Goal: Transaction & Acquisition: Obtain resource

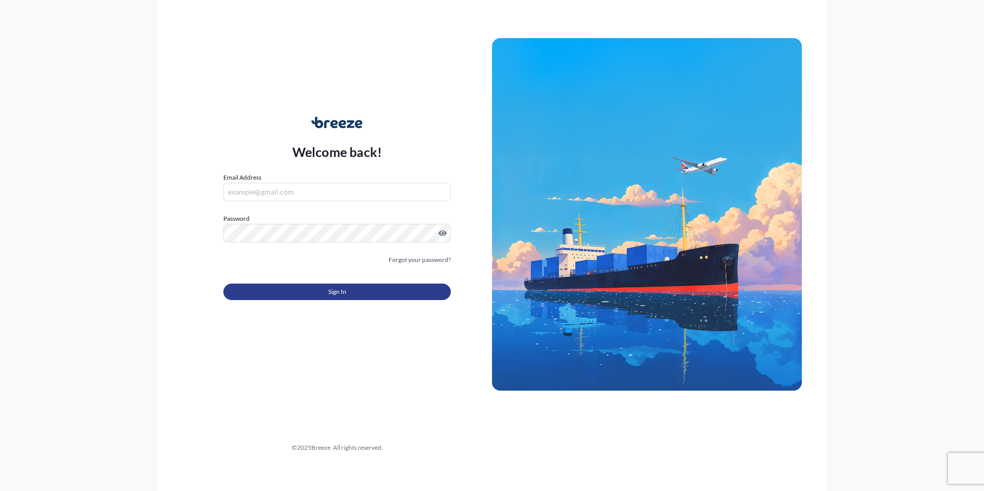
type input "[PERSON_NAME][EMAIL_ADDRESS][DOMAIN_NAME]"
click at [306, 291] on button "Sign In" at bounding box center [337, 292] width 228 height 16
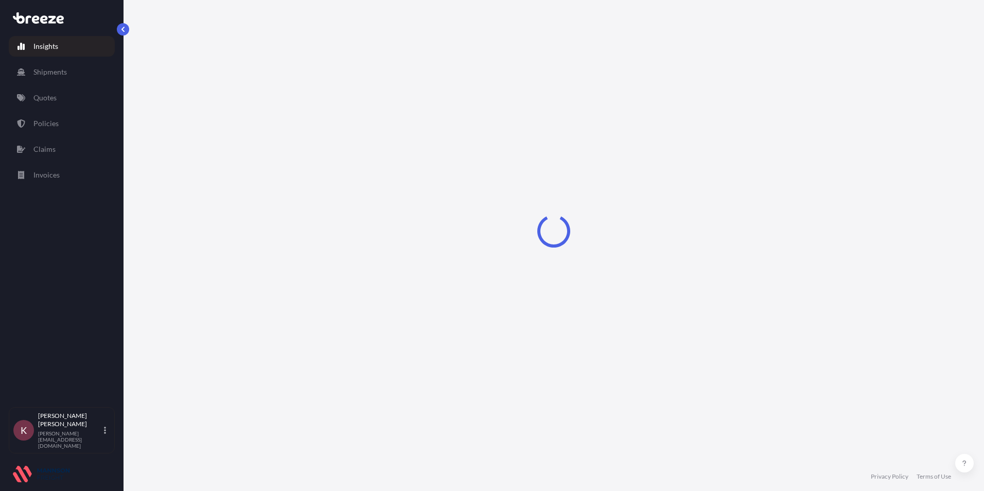
select select "2025"
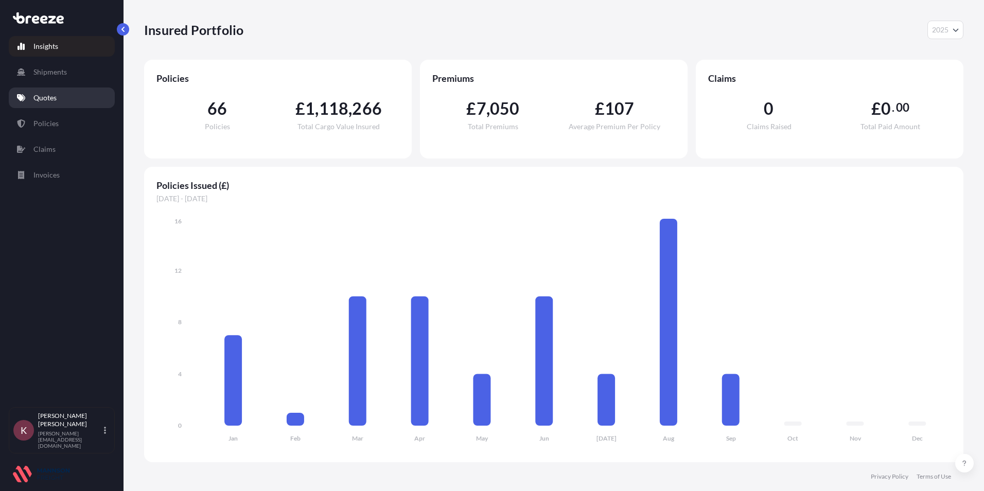
click at [41, 93] on p "Quotes" at bounding box center [44, 98] width 23 height 10
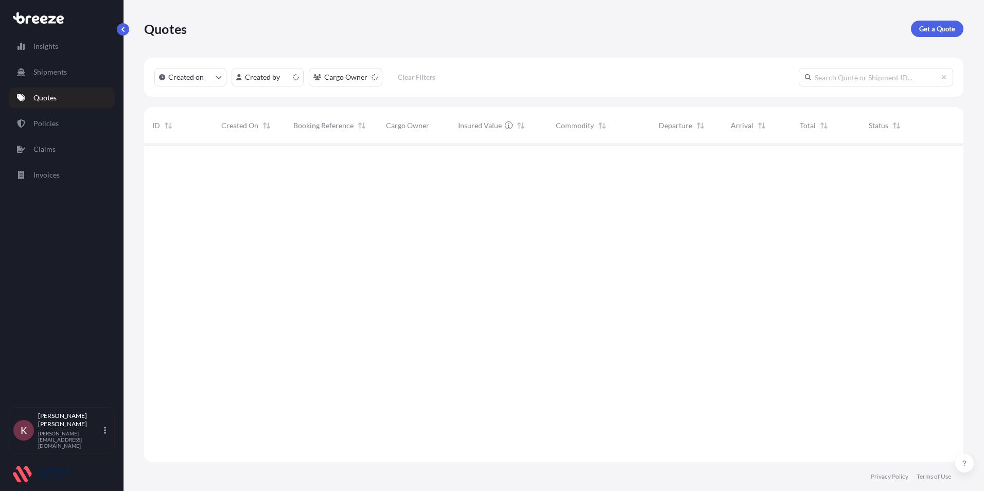
scroll to position [316, 812]
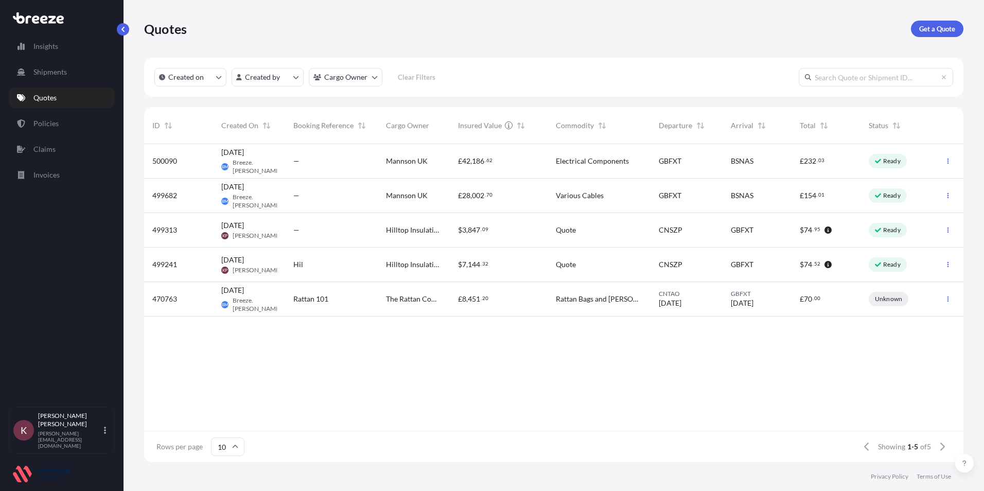
click at [244, 168] on span "Breeze.[PERSON_NAME]" at bounding box center [257, 167] width 49 height 16
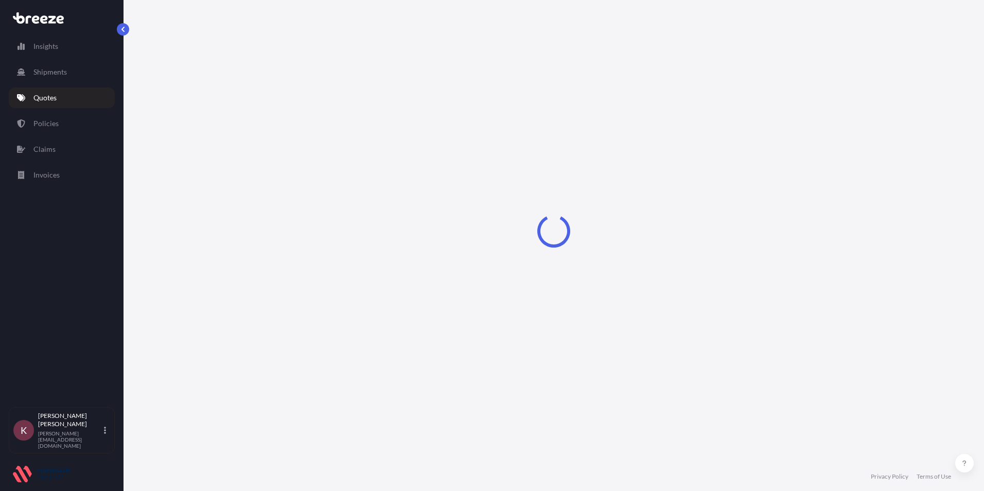
select select "Road"
select select "Sea"
select select "1"
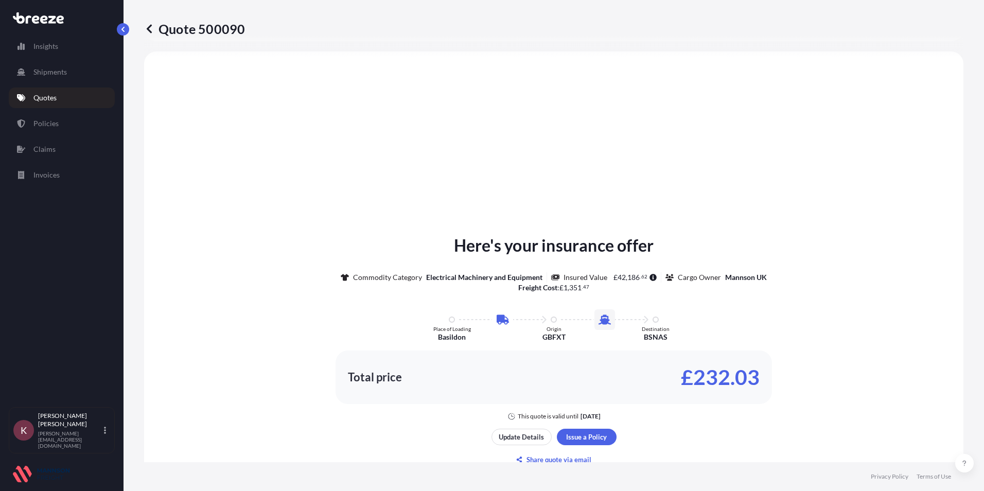
select select "31417"
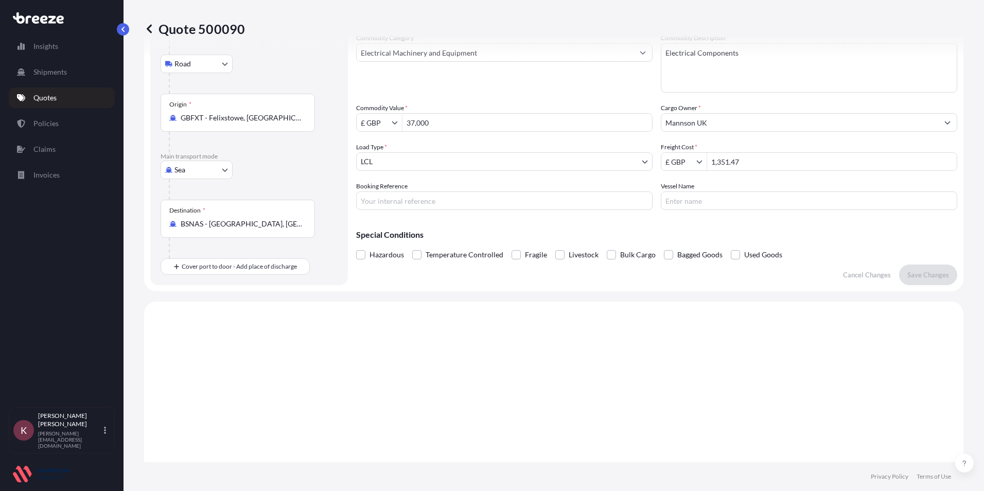
scroll to position [257, 0]
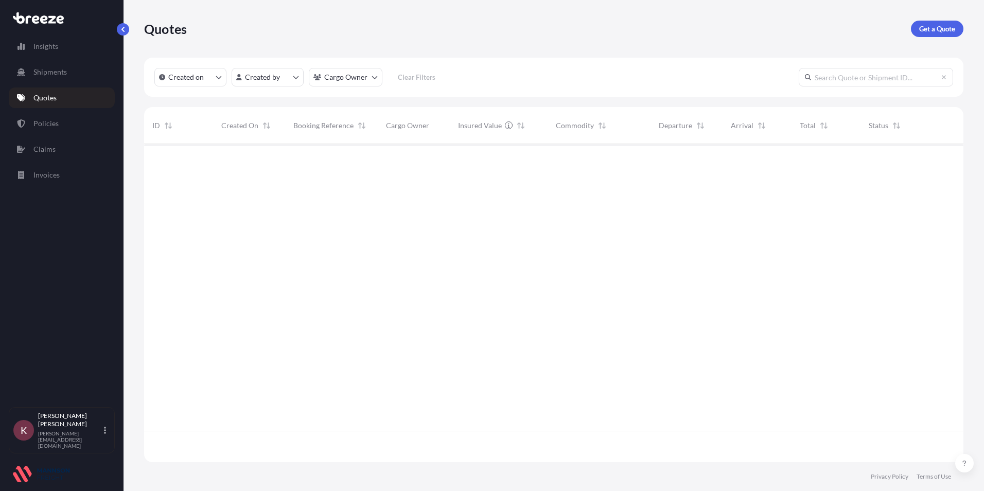
scroll to position [316, 812]
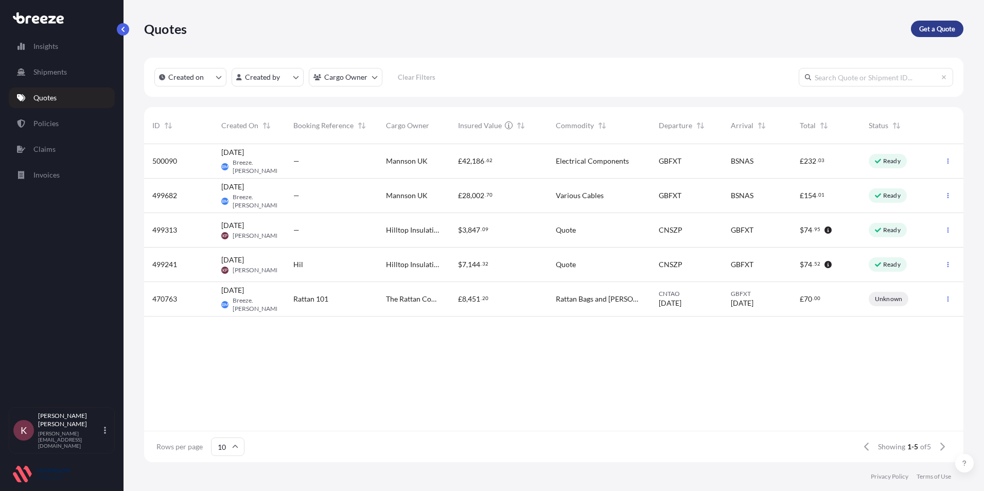
click at [925, 31] on p "Get a Quote" at bounding box center [938, 29] width 36 height 10
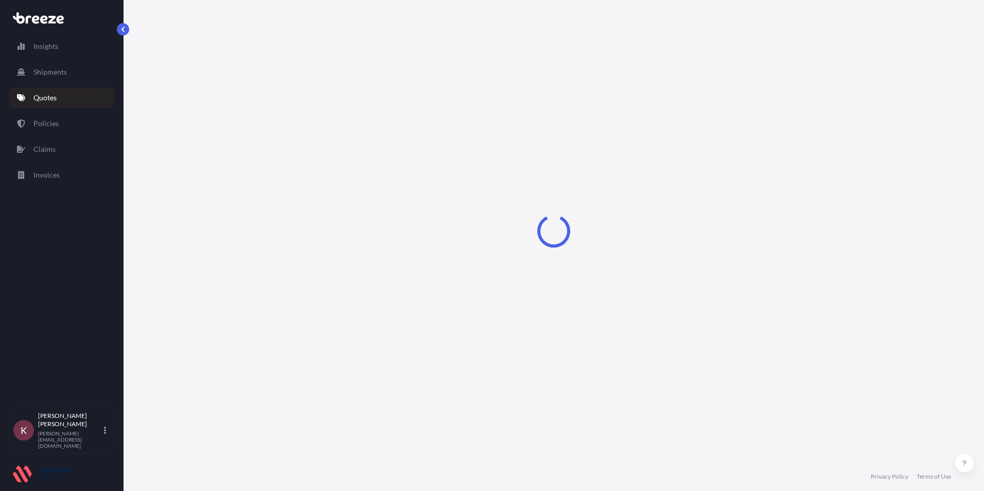
select select "Sea"
select select "1"
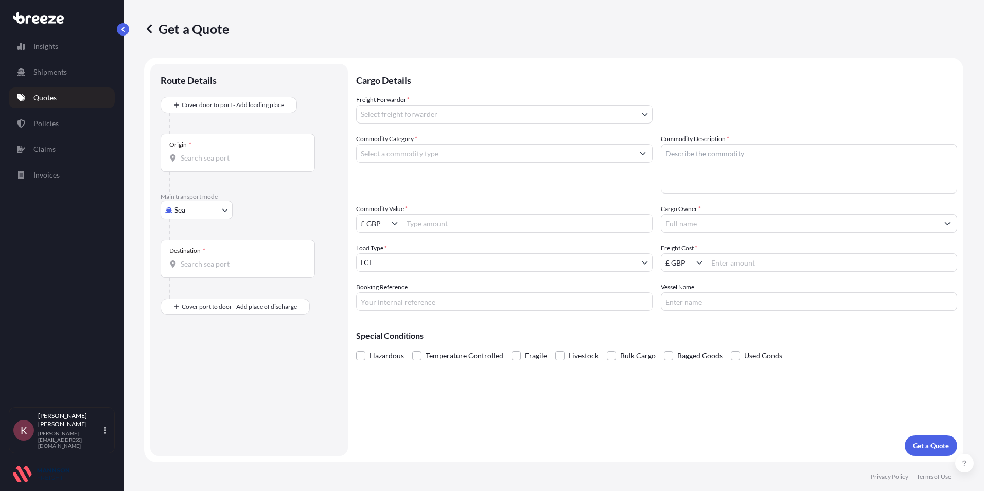
drag, startPoint x: 219, startPoint y: 114, endPoint x: 209, endPoint y: 110, distance: 11.8
click at [219, 114] on div at bounding box center [253, 123] width 169 height 21
click at [183, 159] on input "Origin *" at bounding box center [242, 158] width 122 height 10
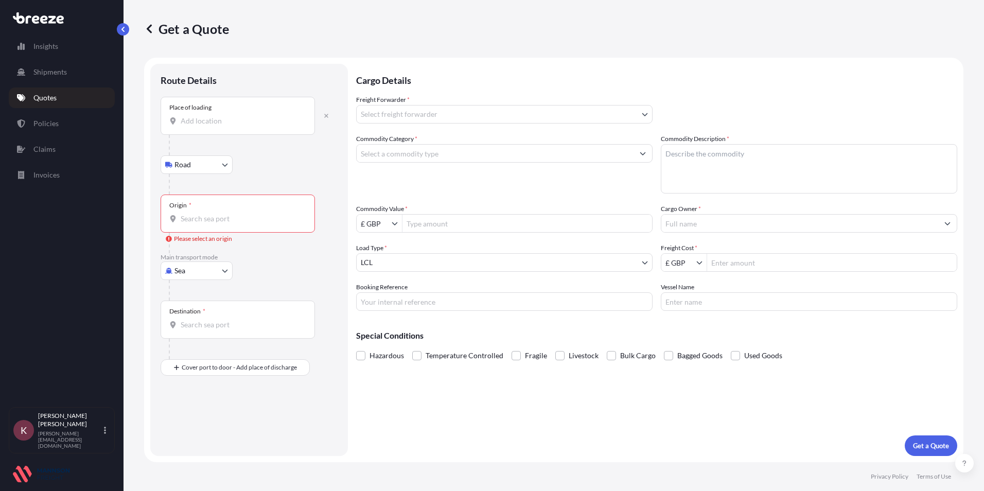
click at [190, 121] on input "Place of loading" at bounding box center [242, 121] width 122 height 10
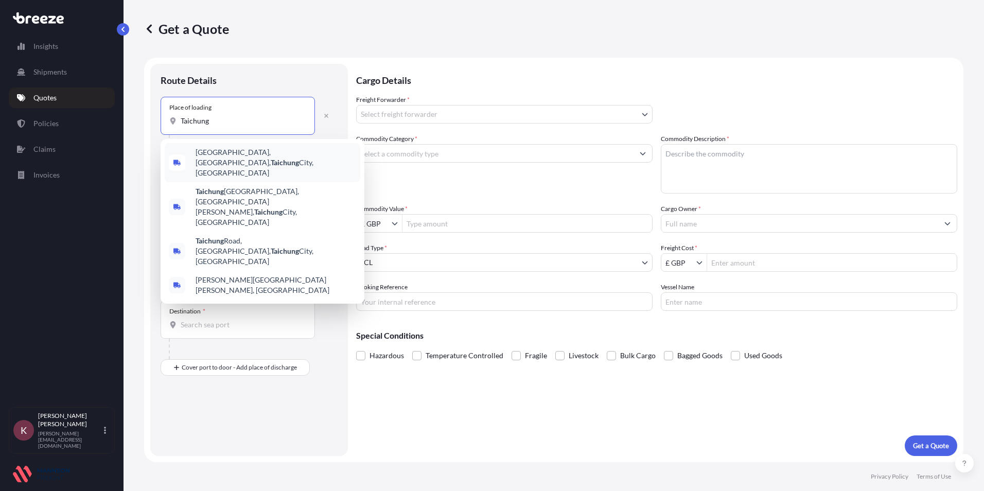
click at [232, 154] on span "[GEOGRAPHIC_DATA], [GEOGRAPHIC_DATA], [GEOGRAPHIC_DATA], [GEOGRAPHIC_DATA]" at bounding box center [276, 162] width 161 height 31
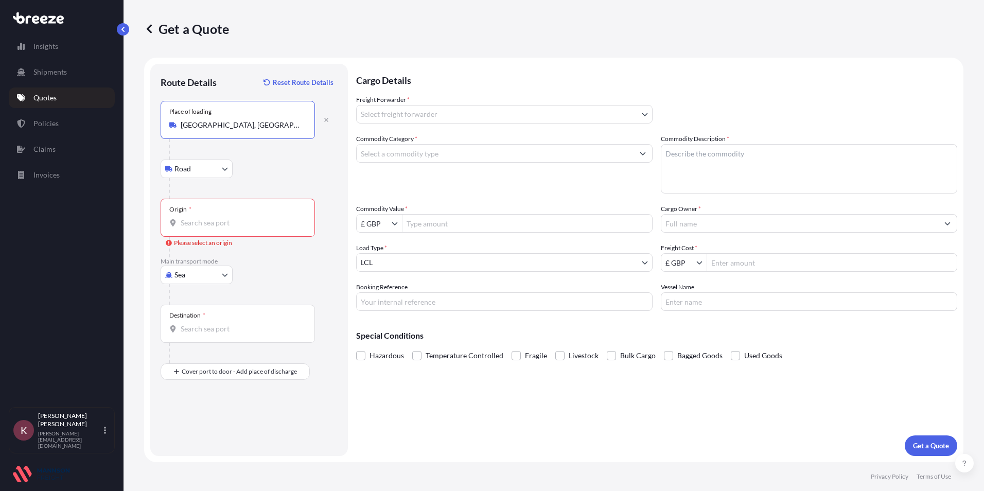
type input "[GEOGRAPHIC_DATA], [GEOGRAPHIC_DATA], [GEOGRAPHIC_DATA], [GEOGRAPHIC_DATA]"
drag, startPoint x: 191, startPoint y: 223, endPoint x: 177, endPoint y: 231, distance: 16.2
click at [191, 223] on input "Origin * Please select an origin" at bounding box center [242, 223] width 122 height 10
type input "TWTPE - [GEOGRAPHIC_DATA], [GEOGRAPHIC_DATA]"
click at [209, 330] on input "Destination *" at bounding box center [242, 329] width 122 height 10
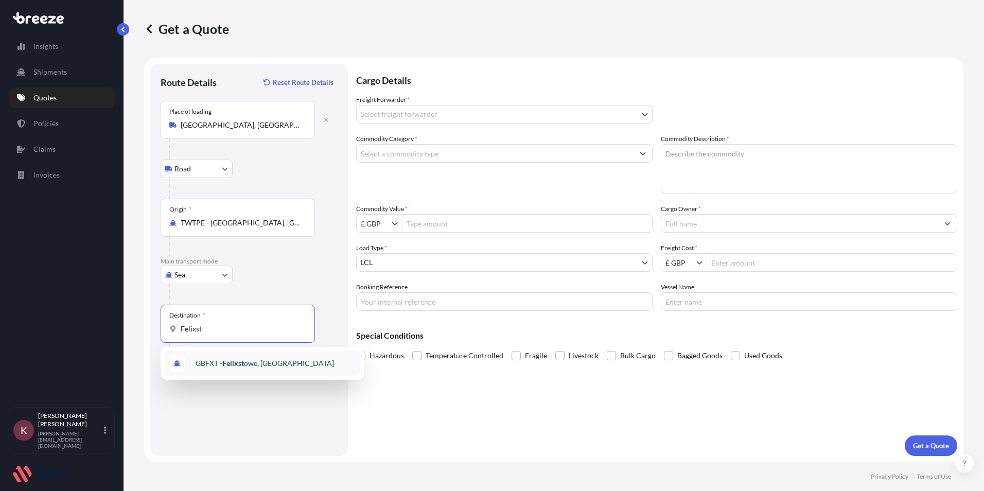
click at [216, 360] on span "GBFXT - Felixst owe, [GEOGRAPHIC_DATA]" at bounding box center [265, 363] width 138 height 10
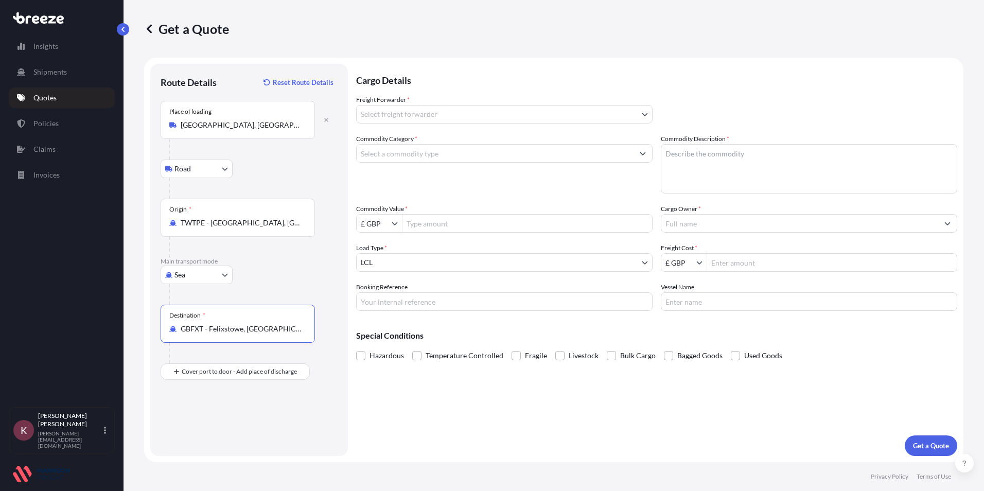
type input "GBFXT - Felixstowe, [GEOGRAPHIC_DATA]"
click at [183, 428] on input "Place of Discharge" at bounding box center [242, 427] width 122 height 10
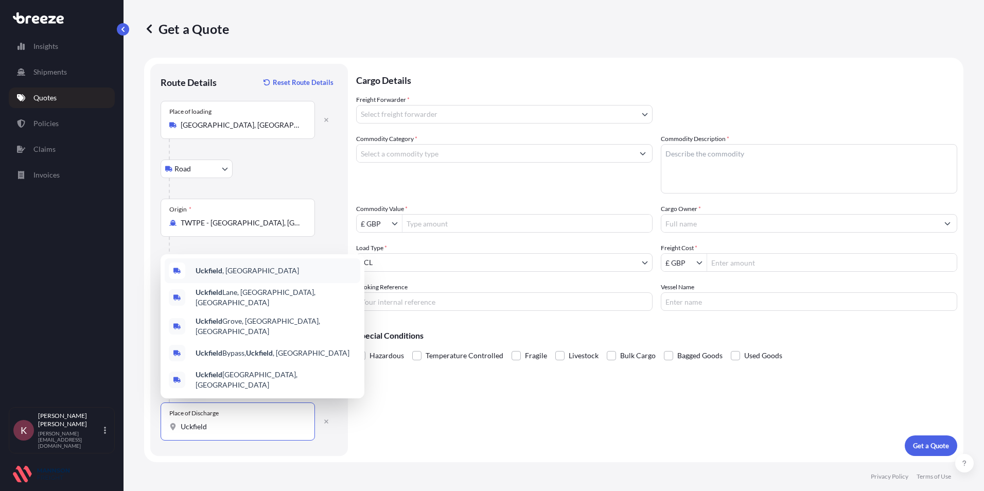
click at [217, 275] on b "Uckfield" at bounding box center [209, 270] width 27 height 9
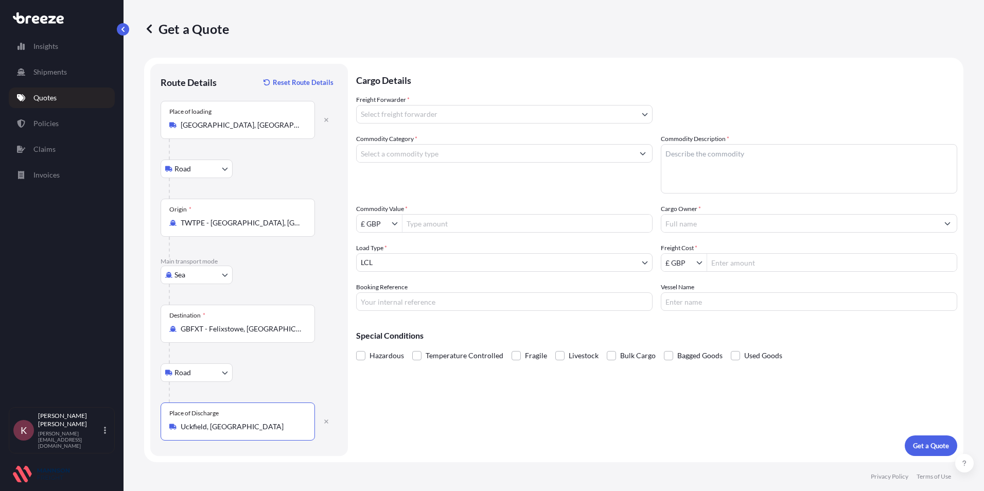
type input "Uckfield, [GEOGRAPHIC_DATA]"
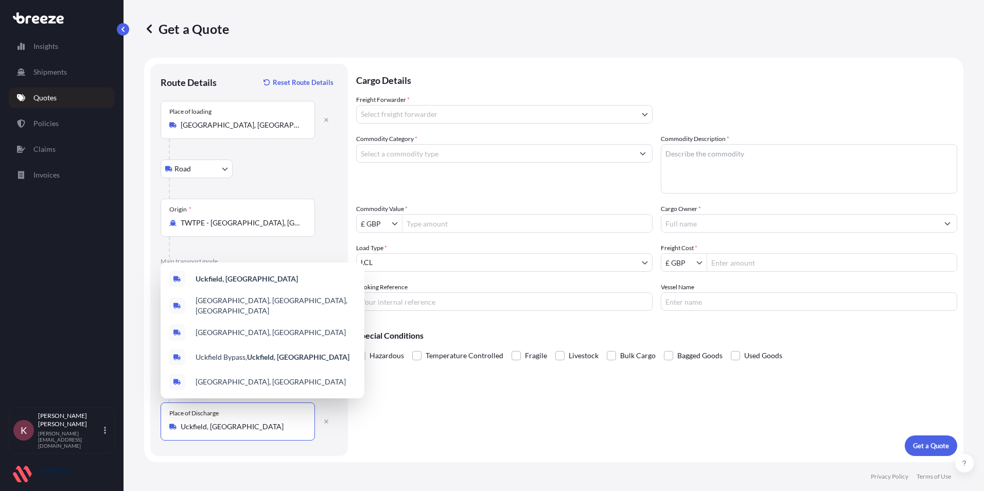
click at [430, 117] on body "5 options available. Insights Shipments Quotes Policies Claims Invoices K Kerry…" at bounding box center [492, 245] width 984 height 491
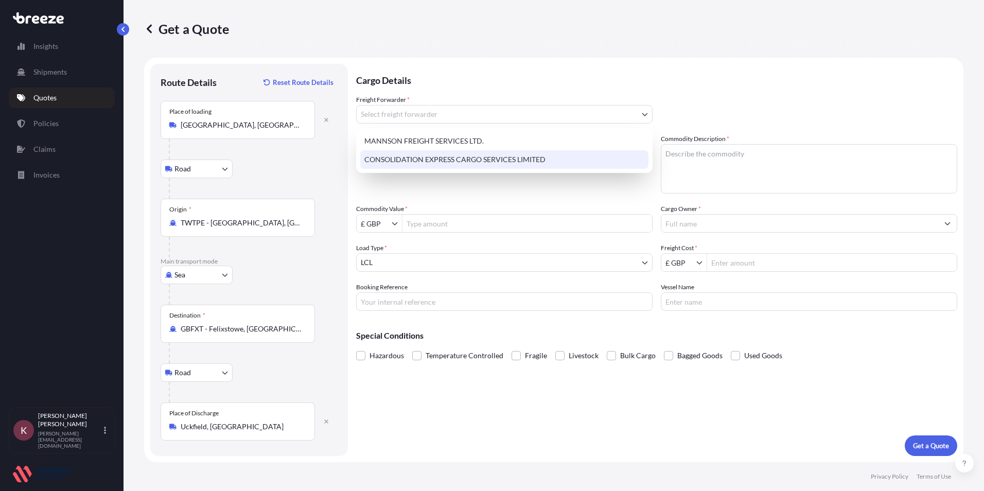
click at [410, 158] on div "CONSOLIDATION EXPRESS CARGO SERVICES LIMITED" at bounding box center [504, 159] width 288 height 19
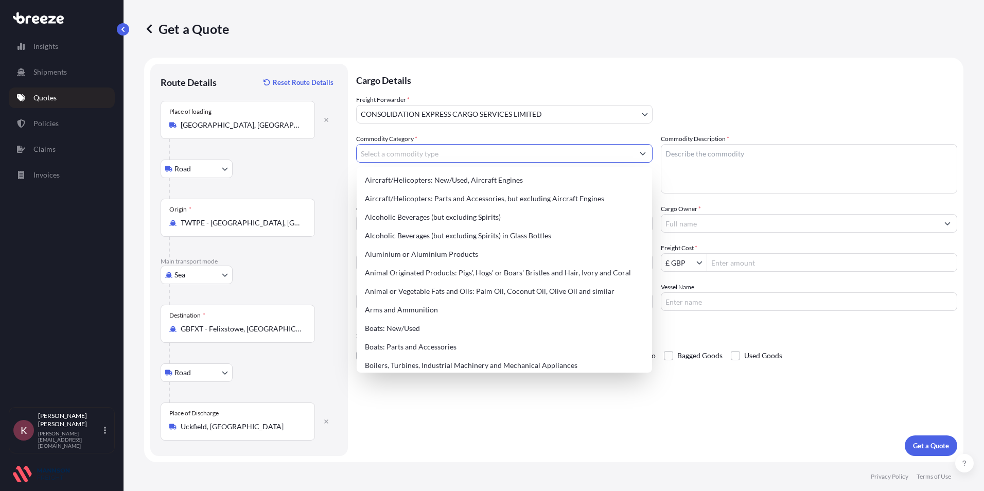
click at [398, 149] on input "Commodity Category *" at bounding box center [495, 153] width 277 height 19
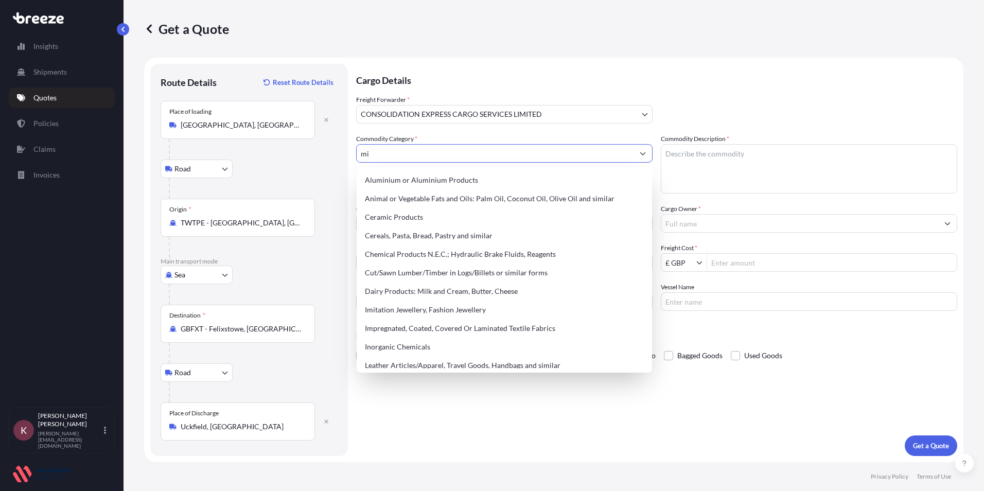
type input "m"
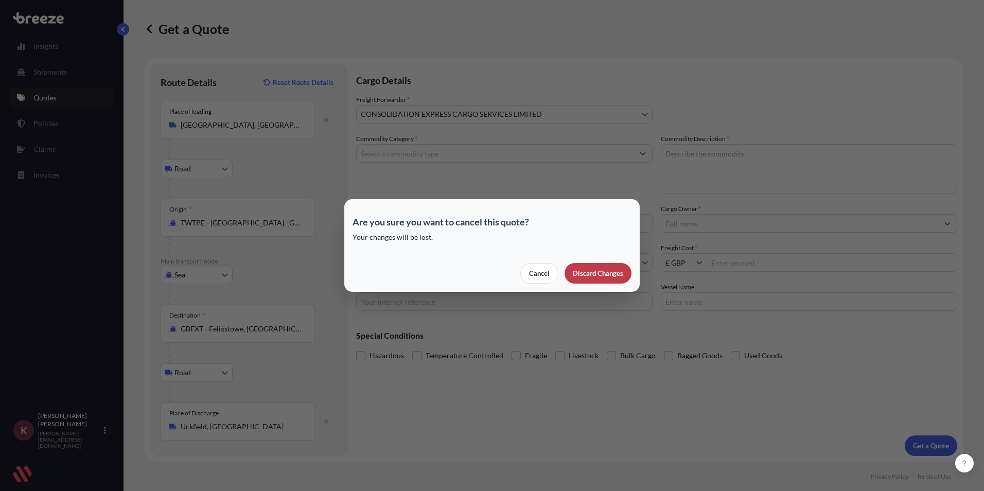
click at [579, 275] on p "Discard Changes" at bounding box center [598, 273] width 50 height 10
click at [542, 275] on p "Cancel" at bounding box center [539, 273] width 21 height 10
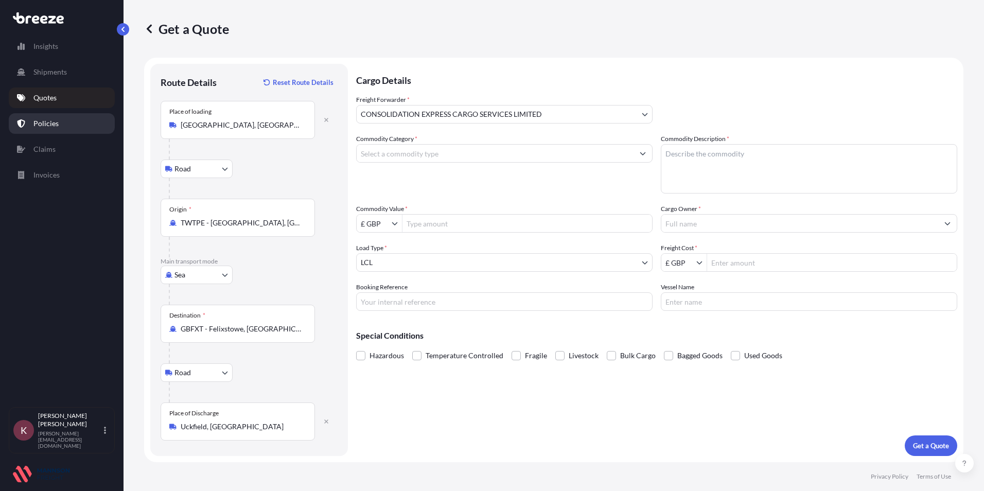
click at [39, 124] on p "Policies" at bounding box center [45, 123] width 25 height 10
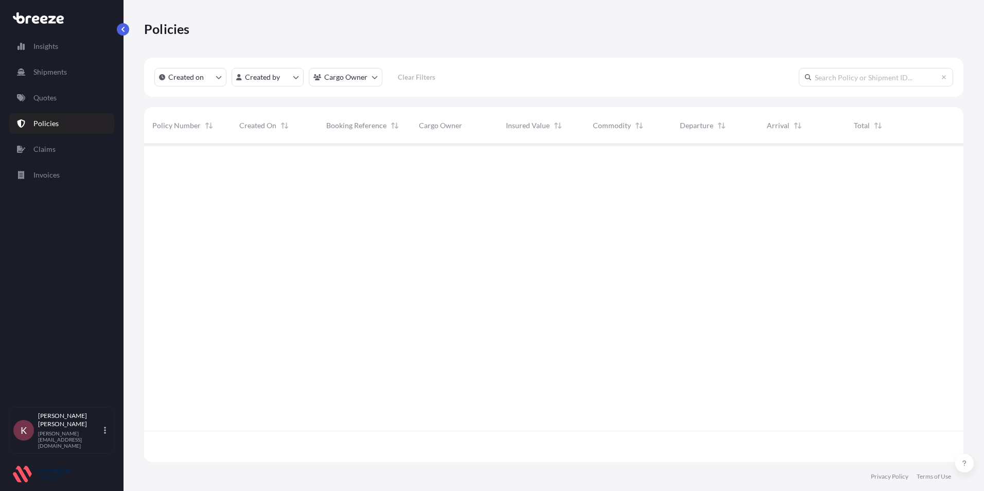
scroll to position [316, 812]
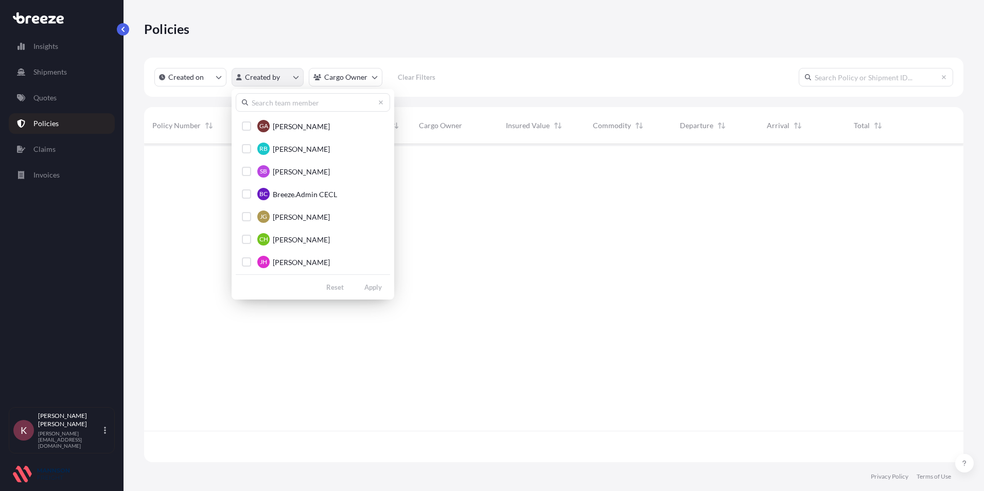
click at [266, 78] on html "Insights Shipments Quotes Policies Claims Invoices K Kerry Perkins [EMAIL_ADDRE…" at bounding box center [492, 245] width 984 height 491
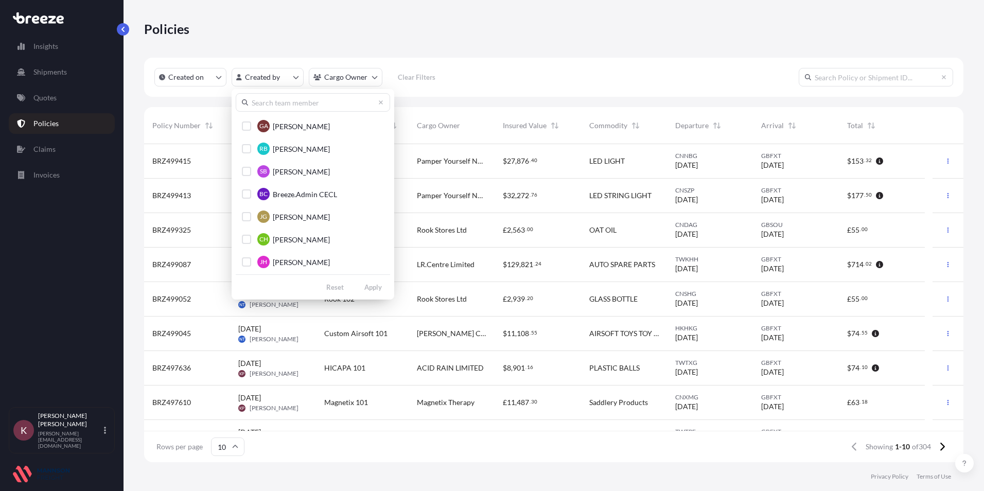
click at [327, 81] on html "Insights Shipments Quotes Policies Claims Invoices K Kerry Perkins [EMAIL_ADDRE…" at bounding box center [492, 245] width 984 height 491
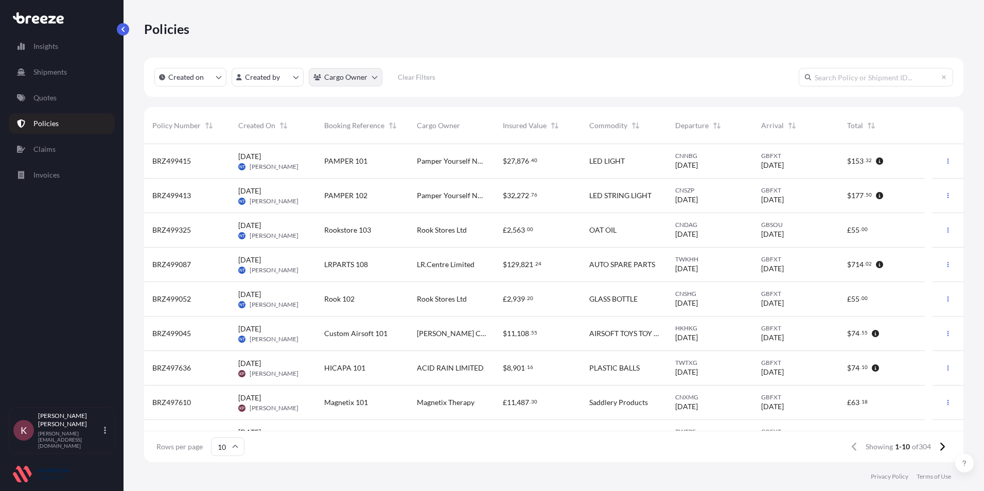
click at [325, 81] on html "Insights Shipments Quotes Policies Claims Invoices K Kerry Perkins [EMAIL_ADDRE…" at bounding box center [492, 245] width 984 height 491
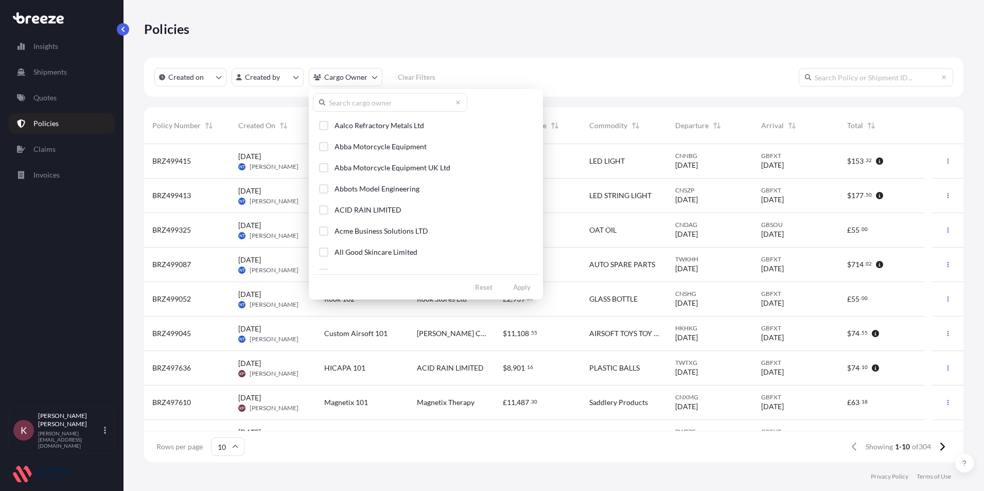
click at [353, 104] on input "text" at bounding box center [390, 102] width 154 height 19
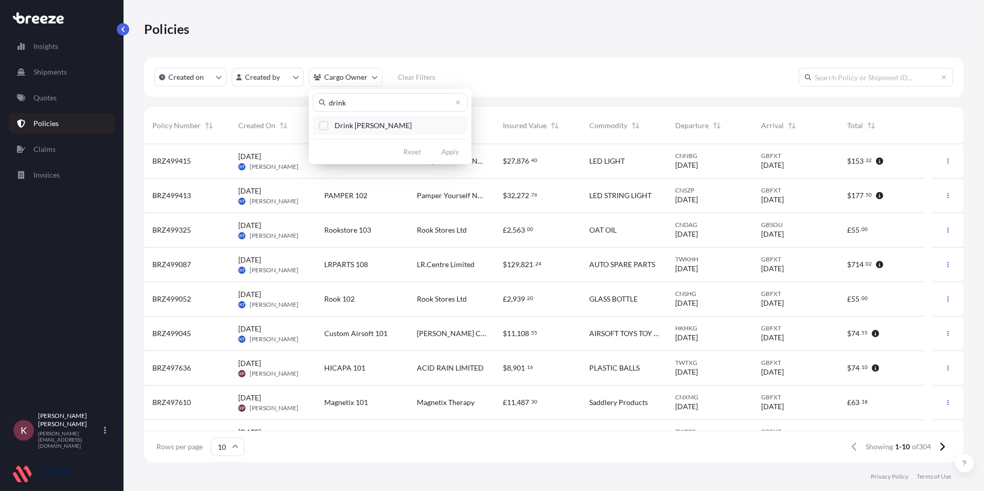
type input "drink"
click at [328, 129] on button "Drink [PERSON_NAME]" at bounding box center [390, 125] width 154 height 19
click at [326, 123] on div "Select Option" at bounding box center [323, 125] width 9 height 9
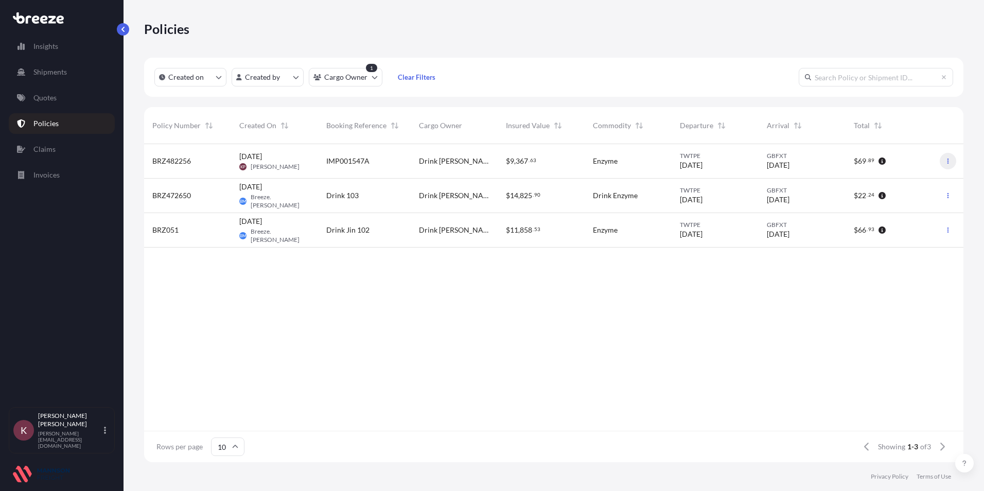
click at [950, 162] on icon "button" at bounding box center [948, 161] width 6 height 6
click at [886, 164] on p "Duplicate quote" at bounding box center [891, 163] width 51 height 10
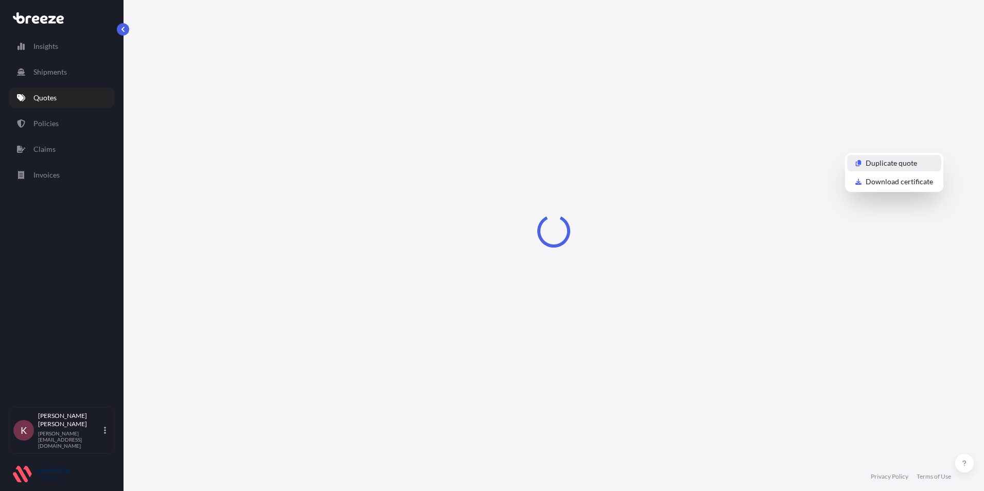
select select "Sea"
select select "Road"
select select "31421"
select select "1"
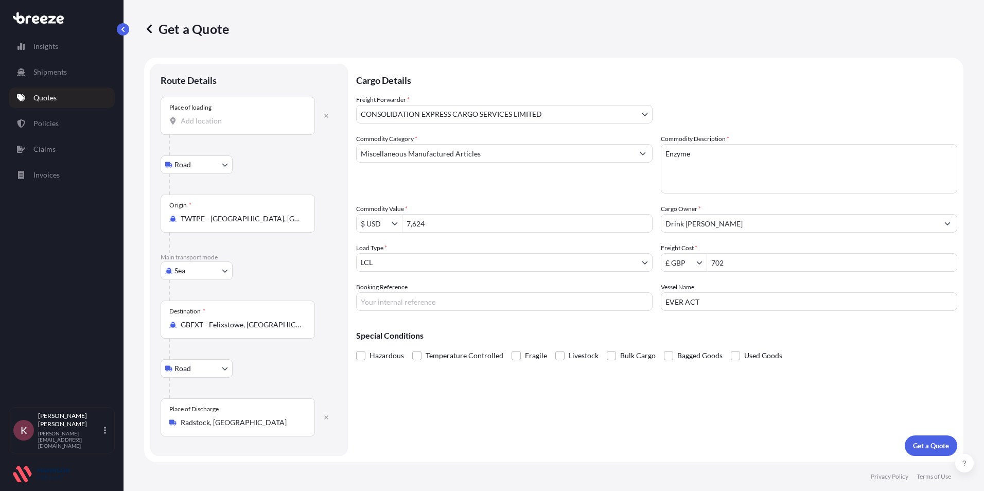
click at [190, 127] on div "Place of loading" at bounding box center [238, 116] width 154 height 38
click at [190, 126] on input "Place of loading" at bounding box center [242, 121] width 122 height 10
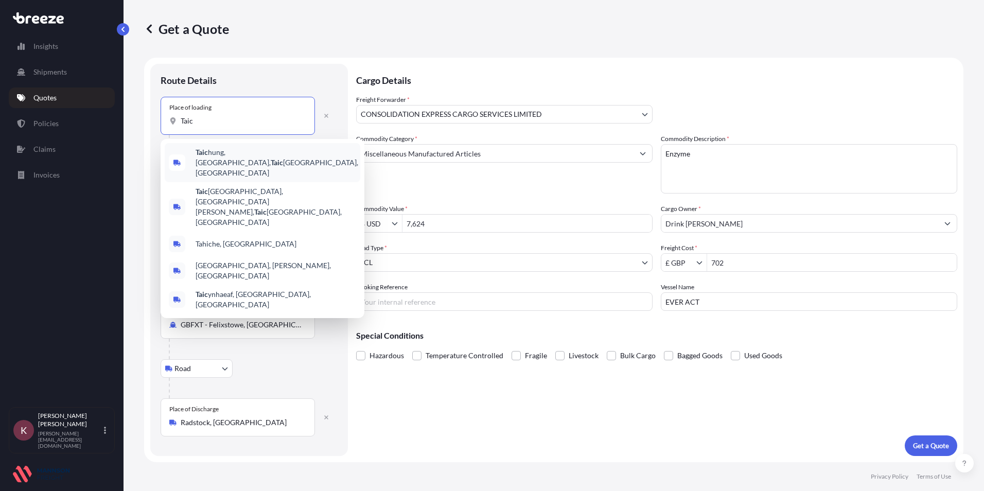
click at [217, 150] on div "[GEOGRAPHIC_DATA], [GEOGRAPHIC_DATA], [GEOGRAPHIC_DATA], [GEOGRAPHIC_DATA]" at bounding box center [263, 162] width 196 height 39
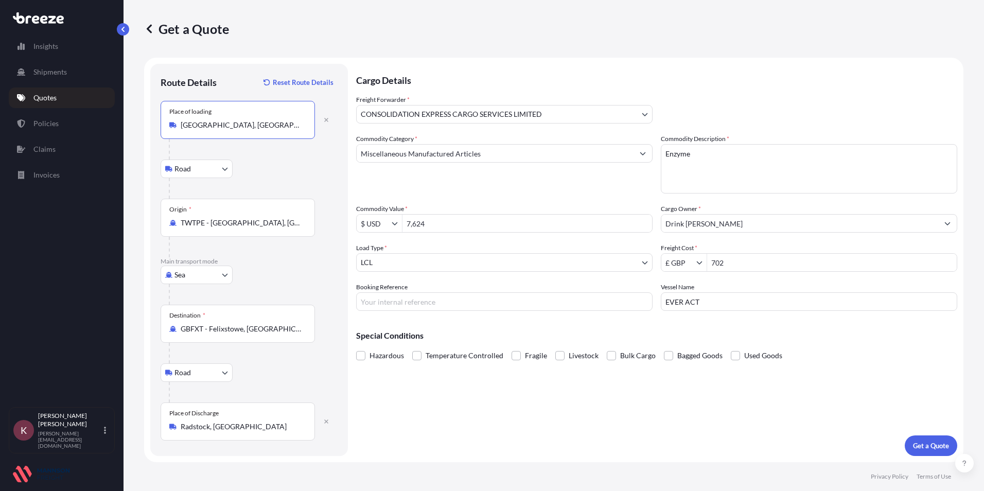
type input "[GEOGRAPHIC_DATA], [GEOGRAPHIC_DATA], [GEOGRAPHIC_DATA], [GEOGRAPHIC_DATA]"
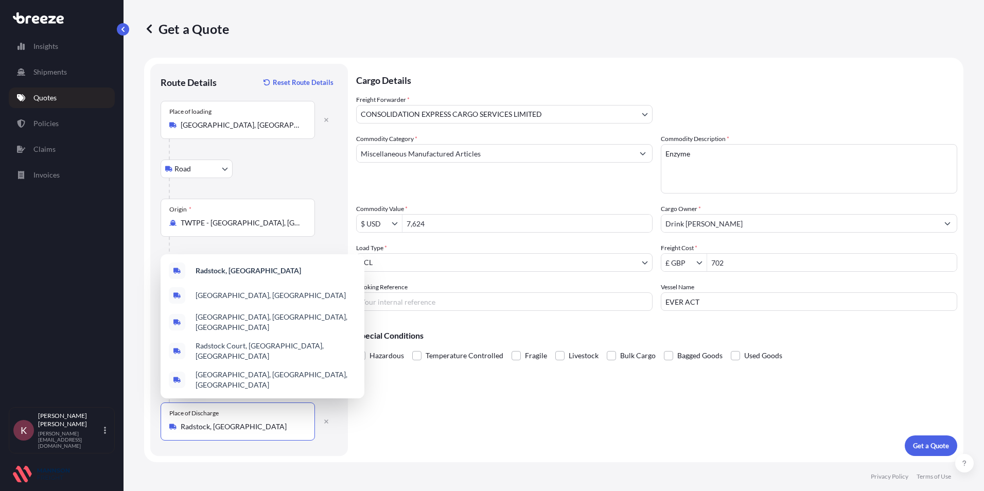
click at [224, 426] on input "Radstock, [GEOGRAPHIC_DATA]" at bounding box center [242, 427] width 122 height 10
drag, startPoint x: 227, startPoint y: 427, endPoint x: 177, endPoint y: 422, distance: 50.2
click at [177, 422] on div "Radstock, [GEOGRAPHIC_DATA]" at bounding box center [237, 427] width 137 height 10
click at [229, 442] on div "Route Details Reset Route Details Place of loading [GEOGRAPHIC_DATA], [GEOGRAPH…" at bounding box center [249, 260] width 177 height 372
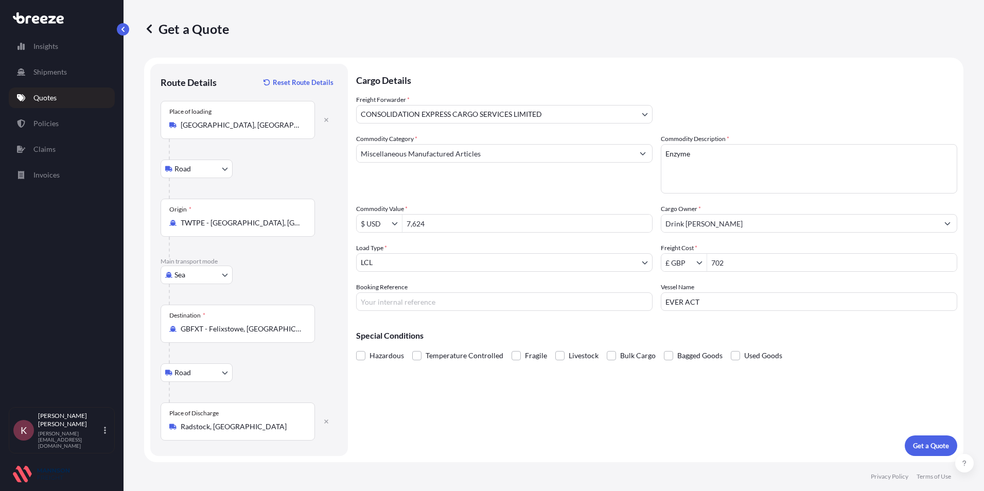
click at [226, 424] on input "Radstock, [GEOGRAPHIC_DATA]" at bounding box center [242, 427] width 122 height 10
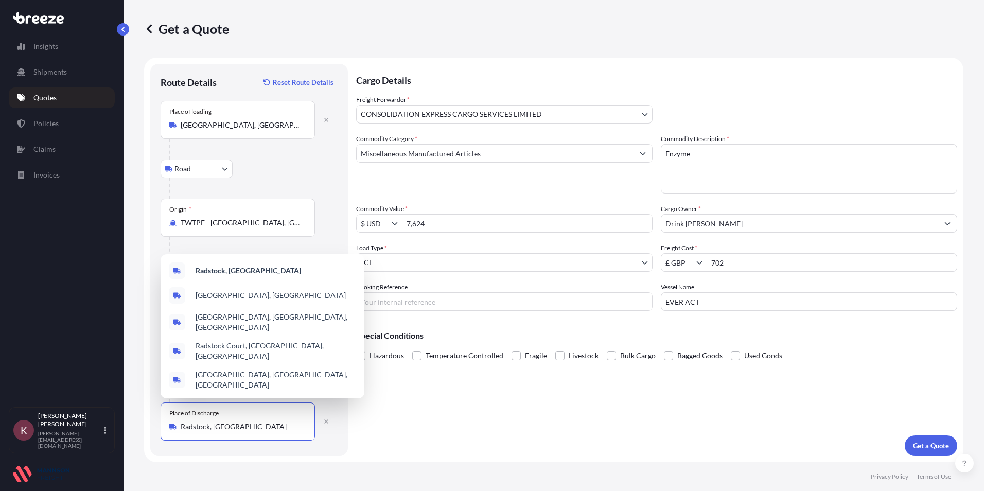
click at [226, 424] on input "Radstock, [GEOGRAPHIC_DATA]" at bounding box center [242, 427] width 122 height 10
drag, startPoint x: 226, startPoint y: 424, endPoint x: 193, endPoint y: 428, distance: 33.1
click at [193, 428] on input "Radstock, [GEOGRAPHIC_DATA]" at bounding box center [242, 427] width 122 height 10
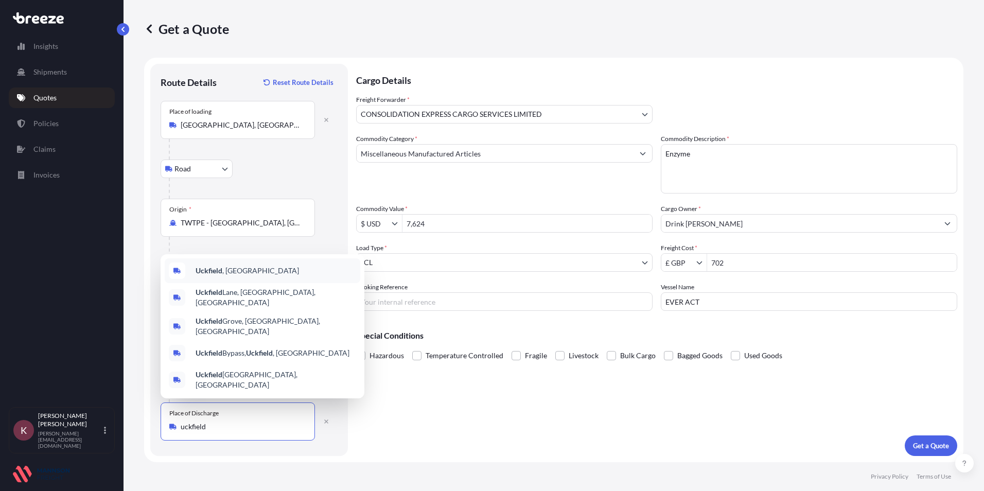
click at [218, 275] on b "Uckfield" at bounding box center [209, 270] width 27 height 9
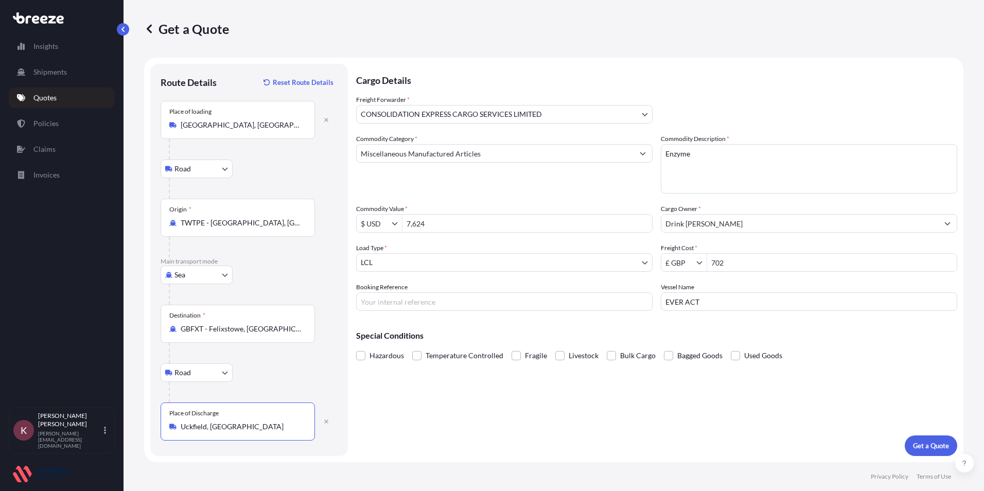
type input "Uckfield, [GEOGRAPHIC_DATA]"
click at [445, 229] on input "7,624" at bounding box center [528, 223] width 250 height 19
drag, startPoint x: 440, startPoint y: 228, endPoint x: 410, endPoint y: 226, distance: 29.9
click at [410, 226] on input "7,624" at bounding box center [528, 223] width 250 height 19
click at [423, 227] on input "Commodity Value *" at bounding box center [528, 223] width 250 height 19
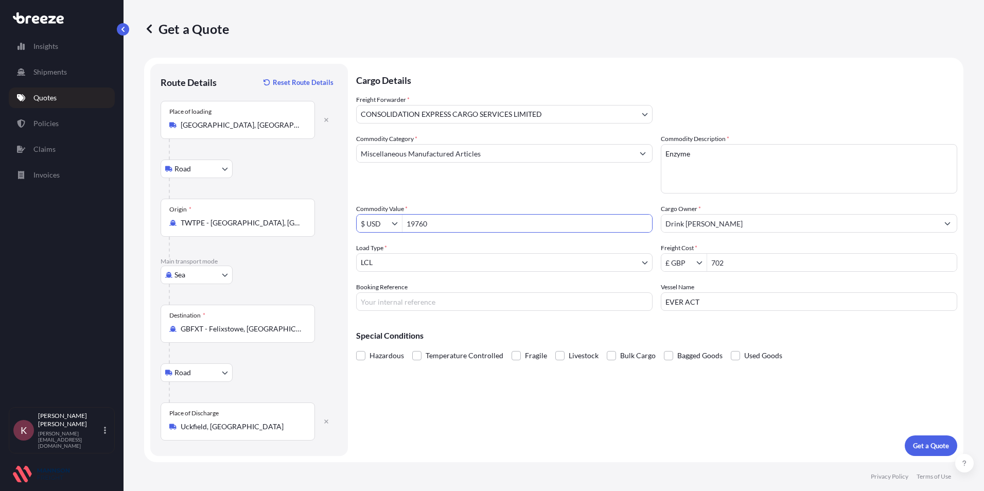
type input "19,760"
drag, startPoint x: 736, startPoint y: 261, endPoint x: 703, endPoint y: 266, distance: 32.8
click at [703, 266] on div "£ GBP 702" at bounding box center [809, 262] width 297 height 19
click at [941, 301] on input "EVER ACT" at bounding box center [809, 301] width 297 height 19
drag, startPoint x: 751, startPoint y: 261, endPoint x: 706, endPoint y: 271, distance: 45.8
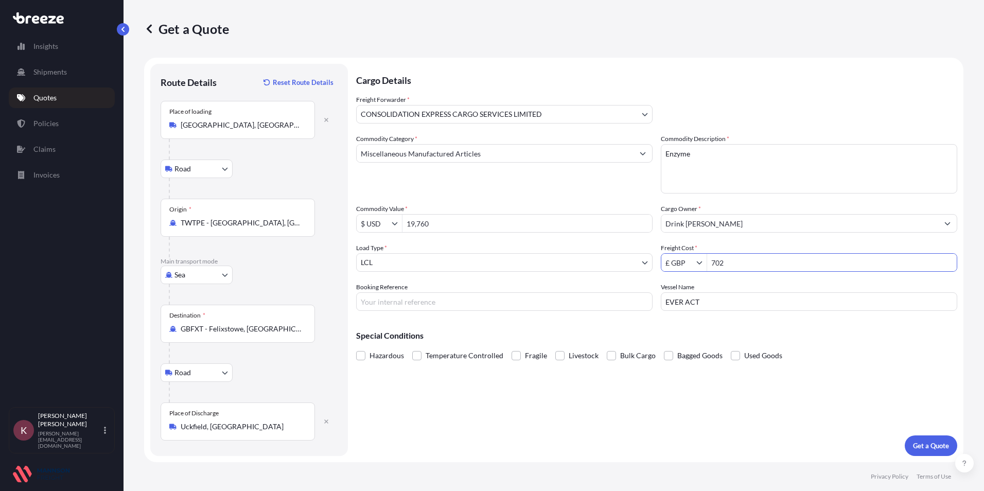
click at [706, 271] on div "£ GBP 702" at bounding box center [809, 262] width 297 height 19
click at [755, 267] on input "702" at bounding box center [832, 262] width 250 height 19
drag, startPoint x: 755, startPoint y: 267, endPoint x: 677, endPoint y: 266, distance: 78.3
click at [677, 266] on div "£ GBP 702" at bounding box center [809, 262] width 297 height 19
type input "976"
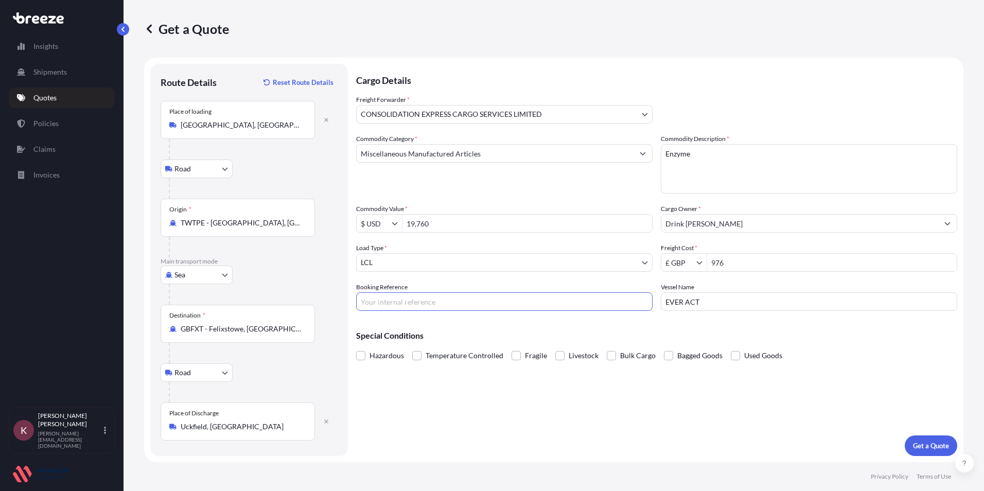
click at [443, 306] on input "Booking Reference" at bounding box center [504, 301] width 297 height 19
click at [371, 303] on input "Booking Reference" at bounding box center [504, 301] width 297 height 19
paste input "Jinjin 101"
type input "Jinjin 101"
click at [713, 302] on input "EVER ACT" at bounding box center [809, 301] width 297 height 19
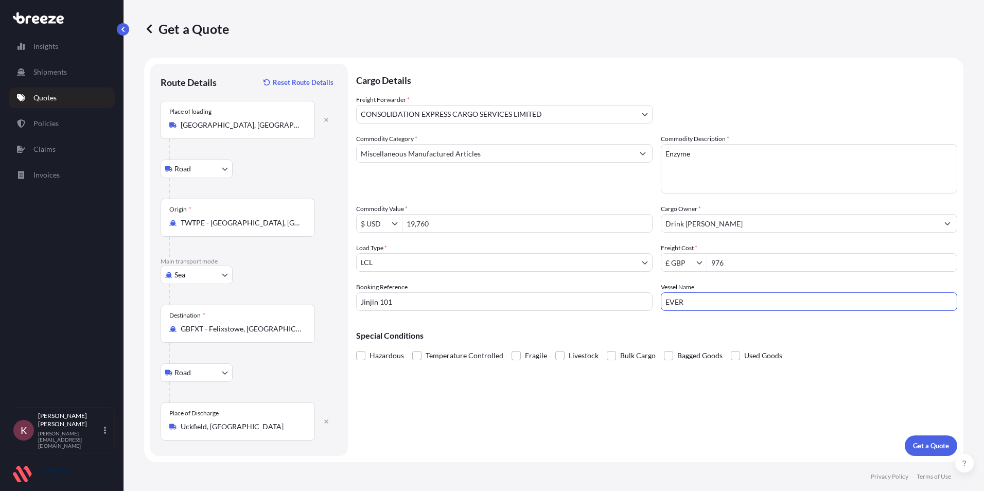
type input "EVER"
click at [563, 430] on div "Cargo Details Freight Forwarder * CONSOLIDATION EXPRESS CARGO SERVICES LIMITED …" at bounding box center [656, 260] width 601 height 392
click at [695, 303] on input "EVER" at bounding box center [809, 301] width 297 height 19
drag, startPoint x: 695, startPoint y: 303, endPoint x: 667, endPoint y: 303, distance: 28.3
click at [667, 303] on input "EVER" at bounding box center [809, 301] width 297 height 19
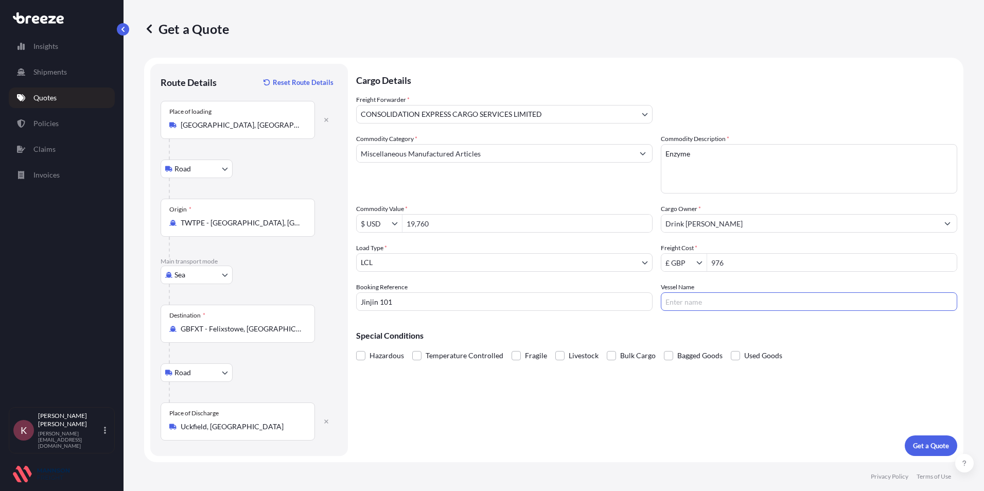
drag, startPoint x: 701, startPoint y: 306, endPoint x: 658, endPoint y: 305, distance: 42.7
click at [700, 306] on input "Vessel Name" at bounding box center [809, 301] width 297 height 19
type input "Ever Apex"
click at [931, 447] on p "Get a Quote" at bounding box center [931, 446] width 36 height 10
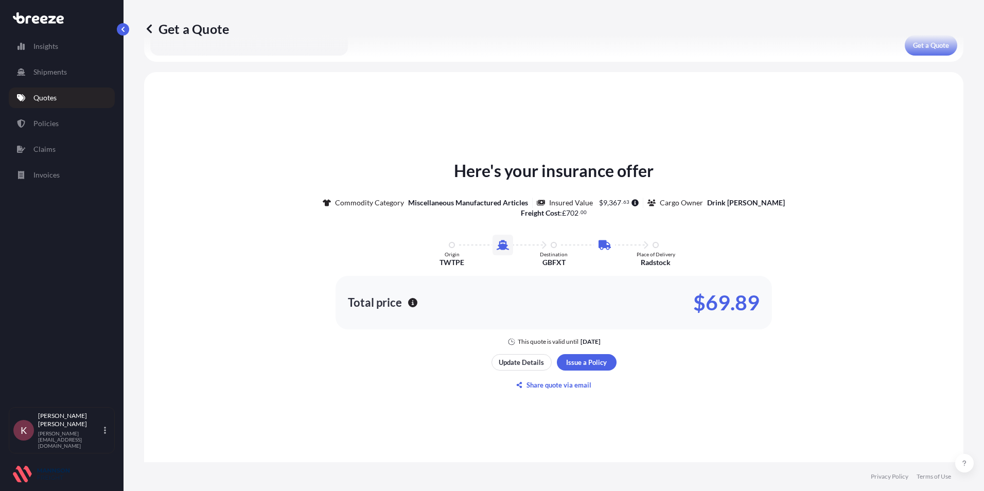
scroll to position [479, 0]
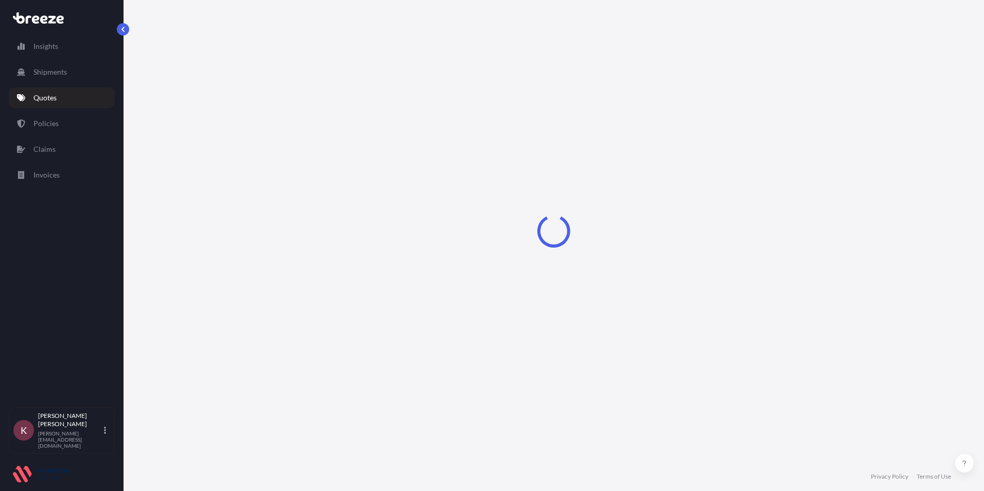
select select "Road"
select select "Sea"
select select "Road"
select select "31421"
select select "1"
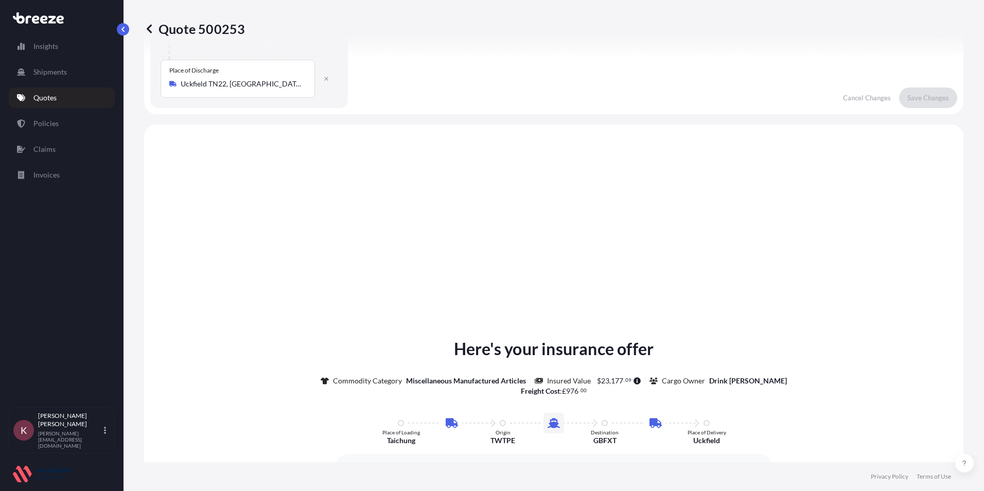
scroll to position [412, 0]
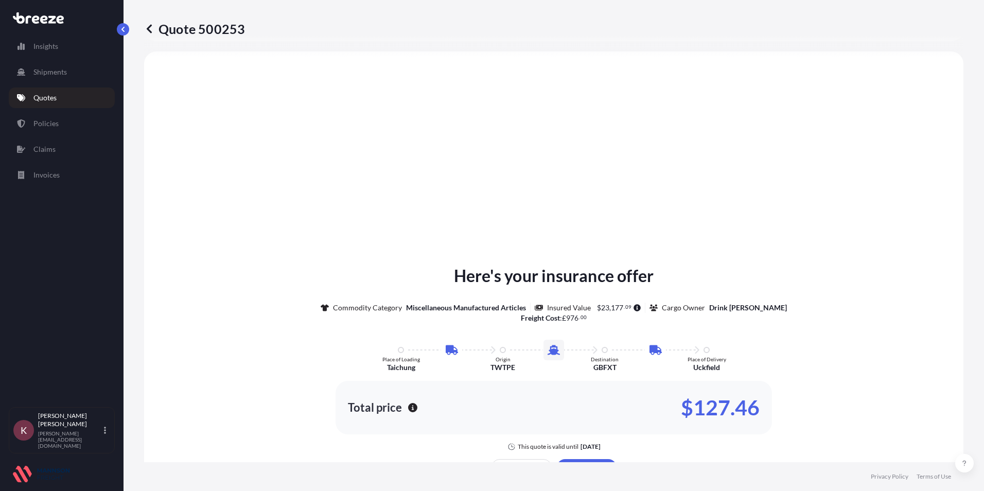
click at [408, 409] on icon "button" at bounding box center [412, 407] width 9 height 9
click at [409, 409] on icon "button" at bounding box center [412, 407] width 9 height 9
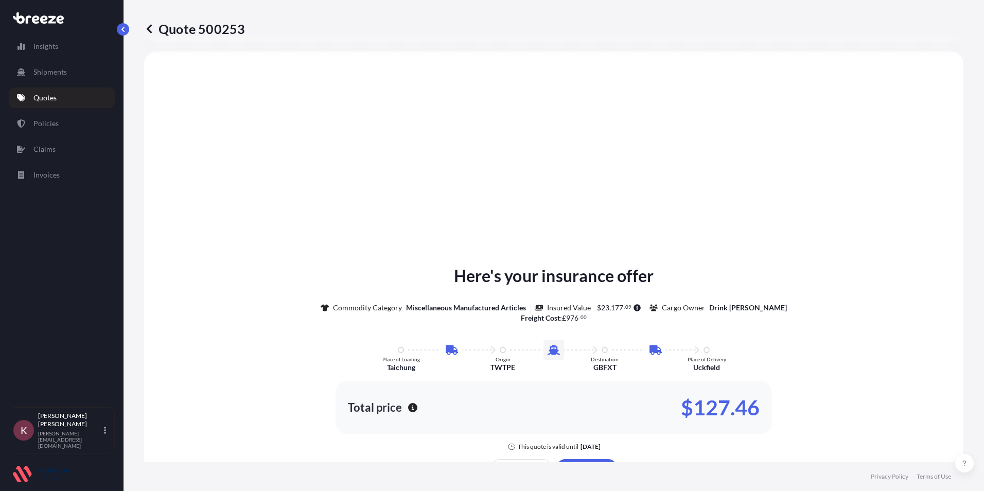
click at [409, 409] on icon "button" at bounding box center [412, 407] width 9 height 9
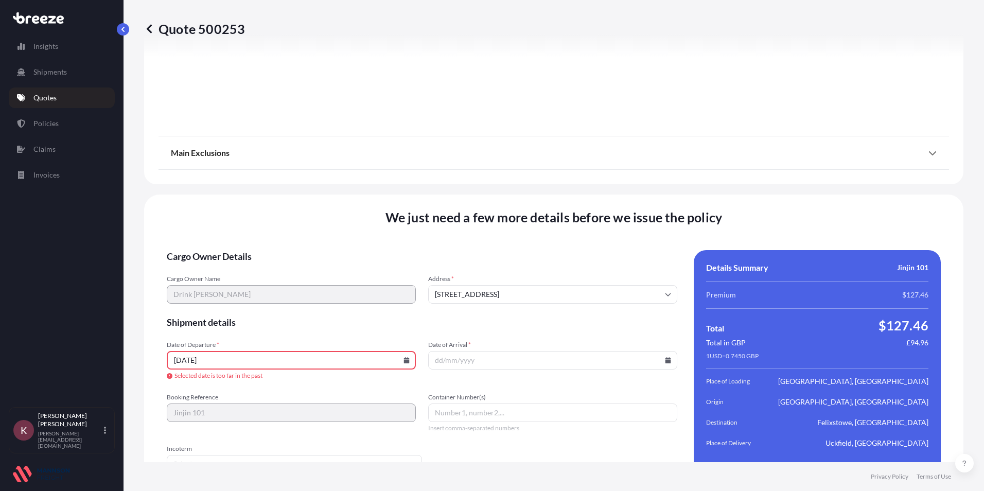
scroll to position [1348, 0]
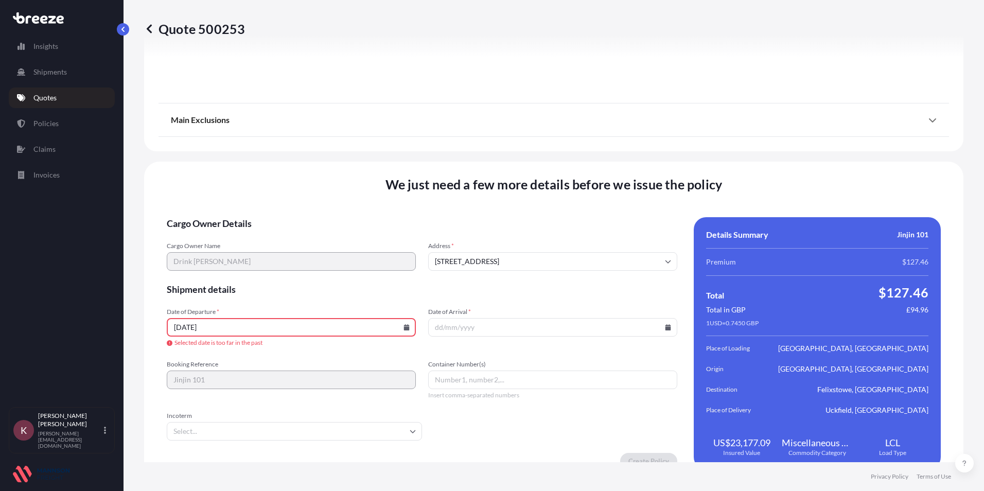
click at [405, 328] on icon at bounding box center [407, 327] width 6 height 6
click at [239, 165] on icon at bounding box center [237, 168] width 3 height 6
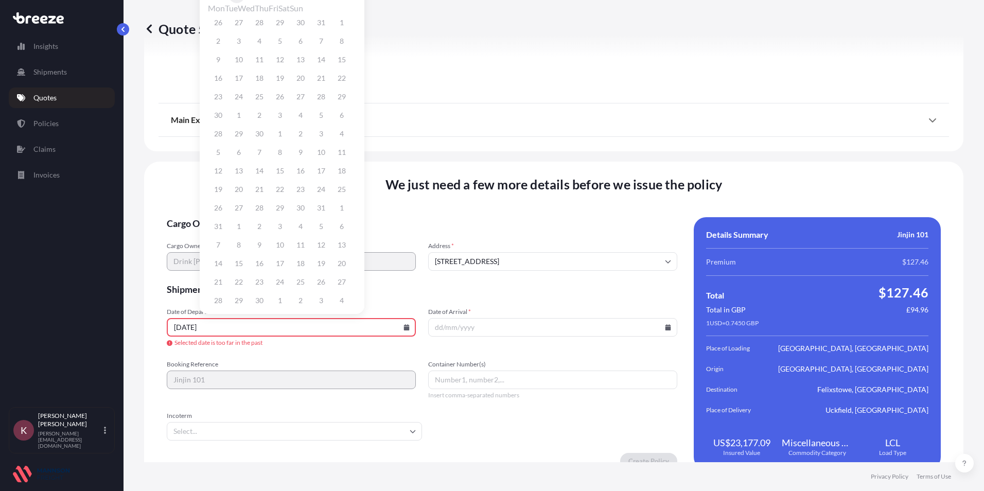
click at [239, 165] on icon at bounding box center [237, 168] width 3 height 6
click at [239, 109] on icon at bounding box center [237, 106] width 3 height 6
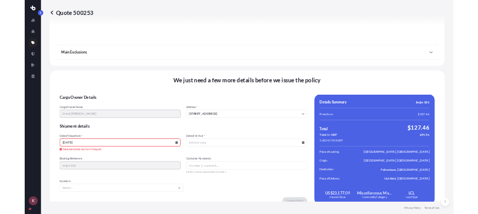
scroll to position [1487, 0]
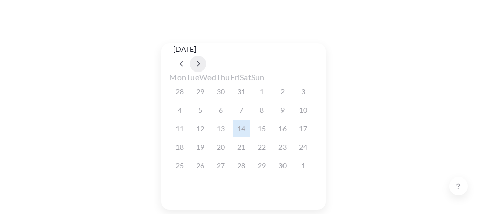
click at [200, 61] on icon at bounding box center [198, 64] width 4 height 6
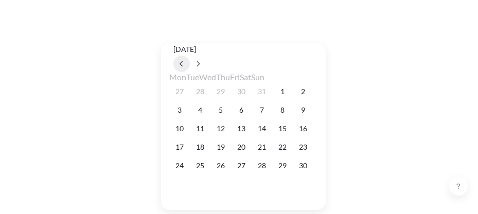
click at [190, 56] on button at bounding box center [182, 64] width 16 height 16
click at [311, 153] on button "28" at bounding box center [303, 147] width 16 height 16
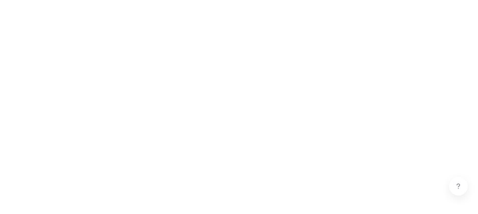
type input "[DATE]"
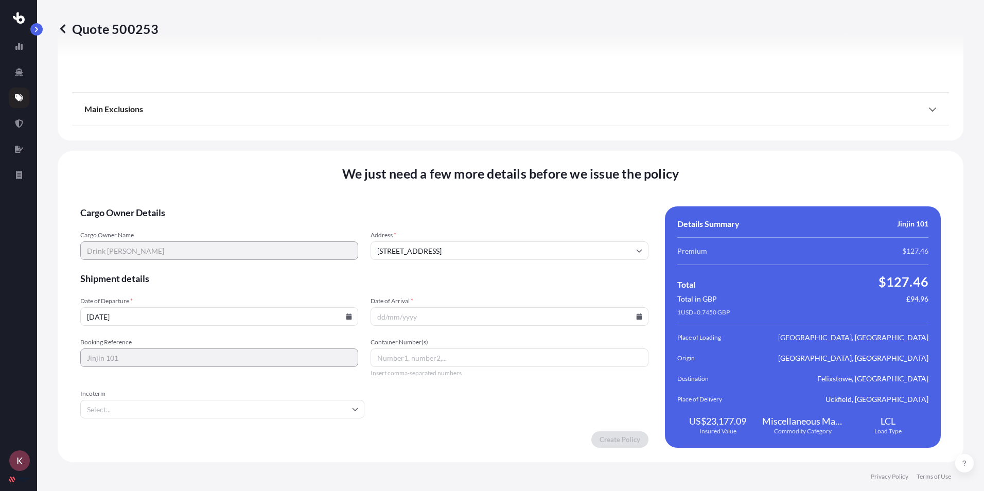
scroll to position [1348, 0]
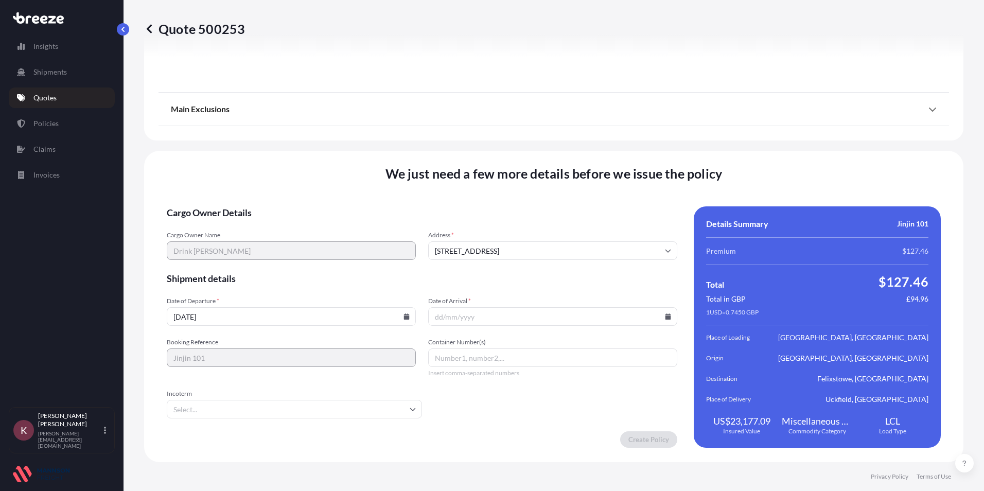
click at [666, 314] on icon at bounding box center [669, 317] width 6 height 6
click at [498, 154] on icon at bounding box center [496, 157] width 3 height 6
click at [477, 207] on button "3" at bounding box center [477, 203] width 16 height 16
type input "[DATE]"
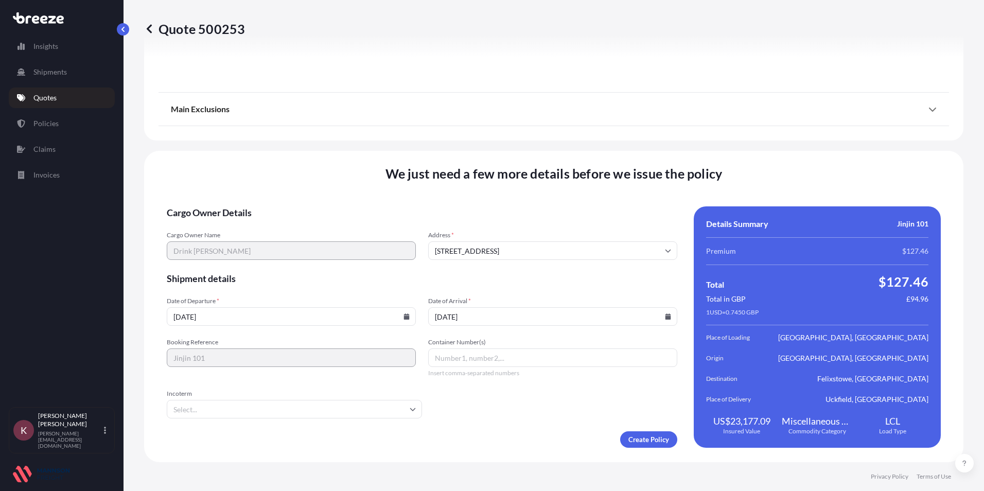
click at [458, 354] on input "Container Number(s)" at bounding box center [552, 358] width 249 height 19
click at [455, 353] on input "Container Number(s)" at bounding box center [552, 358] width 249 height 19
paste input "TGBU4080777"
type input "TGBU4080777"
click at [244, 407] on input "Incoterm" at bounding box center [294, 409] width 255 height 19
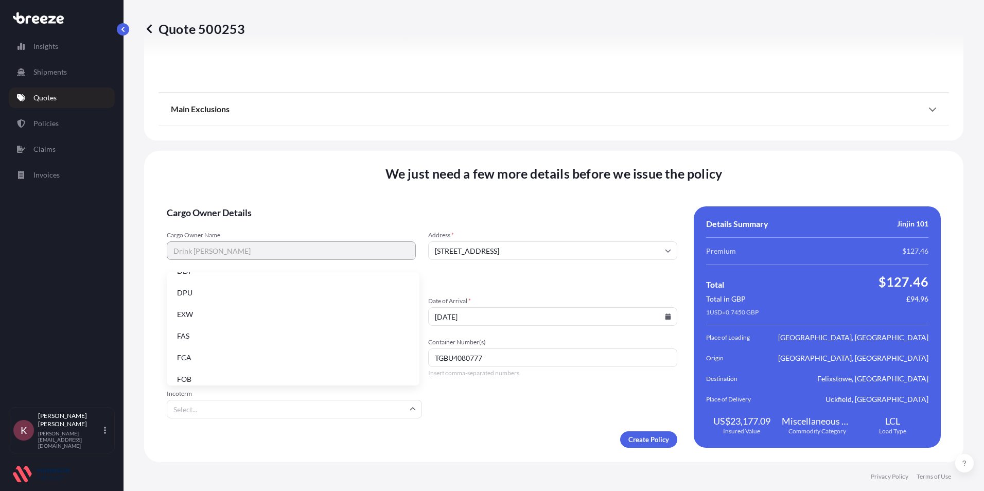
scroll to position [131, 0]
click at [181, 372] on li "FOB" at bounding box center [293, 372] width 245 height 20
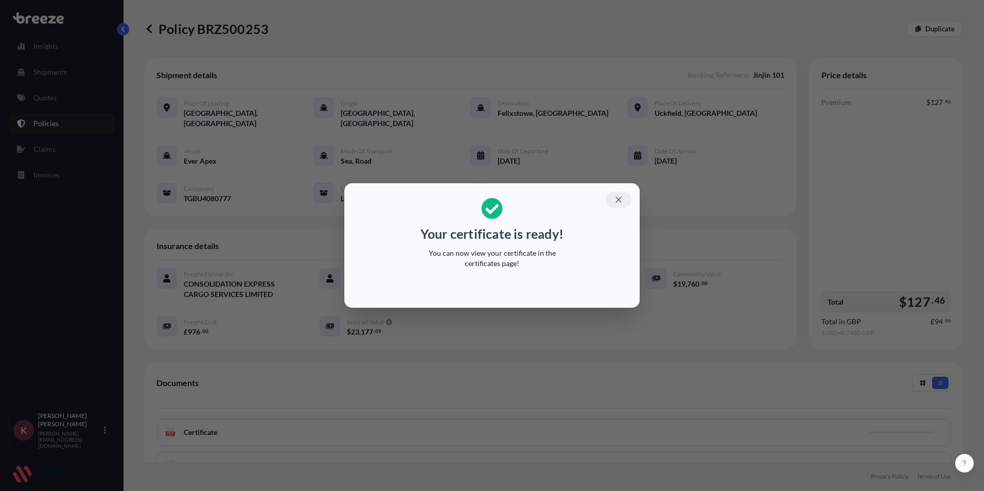
click at [621, 200] on icon "button" at bounding box center [618, 199] width 9 height 9
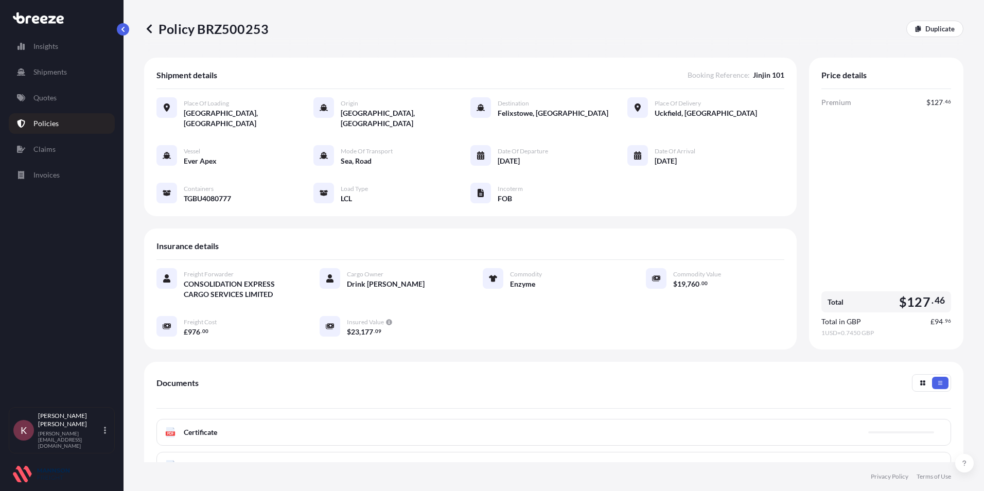
click at [204, 428] on div "PDF Certificate" at bounding box center [554, 432] width 795 height 27
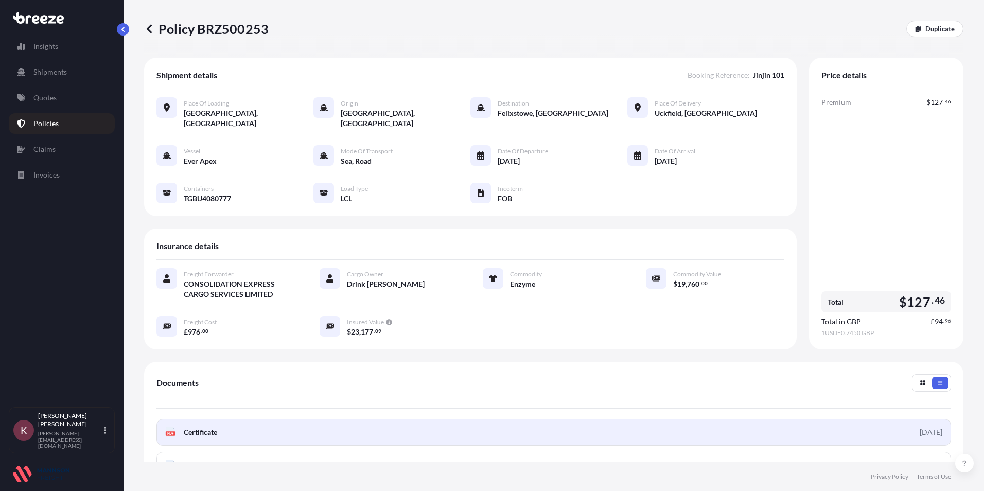
click at [204, 427] on span "Certificate" at bounding box center [200, 432] width 33 height 10
